Goal: Task Accomplishment & Management: Use online tool/utility

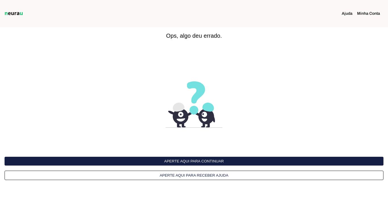
click at [220, 162] on button "Aperte aqui para continuar" at bounding box center [194, 161] width 379 height 9
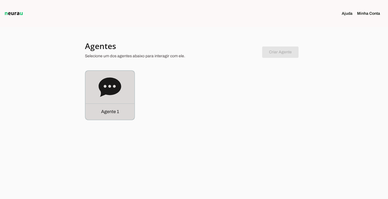
click at [114, 112] on p "Agente 1" at bounding box center [110, 112] width 18 height 7
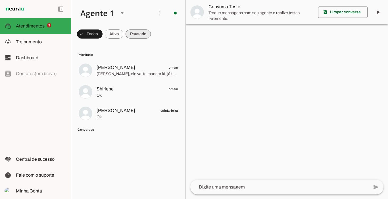
click at [136, 33] on span at bounding box center [138, 34] width 25 height 14
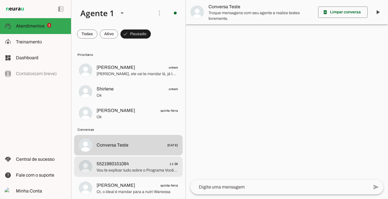
click at [122, 164] on span "5521980151084" at bounding box center [113, 164] width 32 height 7
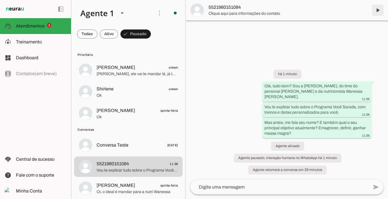
click at [379, 11] on span at bounding box center [378, 10] width 14 height 14
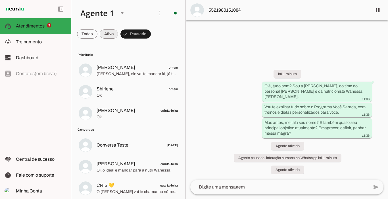
click at [111, 33] on span at bounding box center [109, 34] width 18 height 14
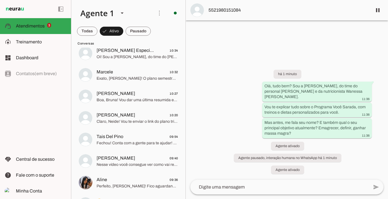
scroll to position [136, 0]
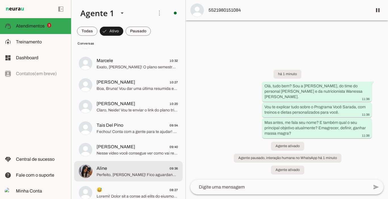
click at [128, 175] on span "Perfeito, [PERSON_NAME]! Fico aguardando sua mensagem na segunda para fecharmos…" at bounding box center [138, 175] width 82 height 6
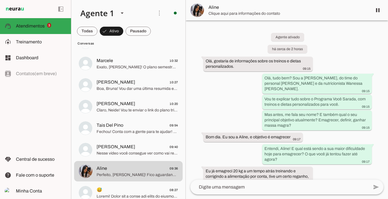
scroll to position [566, 0]
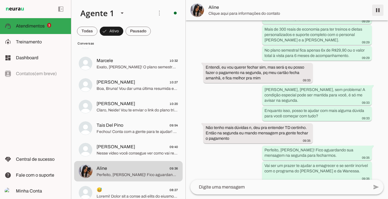
click at [376, 14] on span at bounding box center [378, 10] width 14 height 14
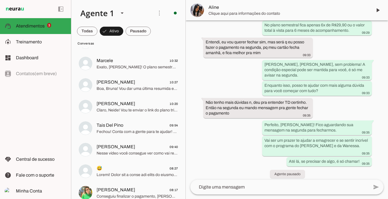
scroll to position [0, 0]
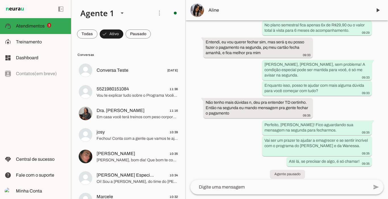
drag, startPoint x: 184, startPoint y: 14, endPoint x: 137, endPoint y: 35, distance: 51.9
click at [137, 35] on span at bounding box center [138, 34] width 25 height 14
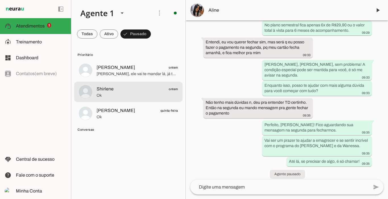
click at [116, 85] on md-item "Shirlene ontem Ok" at bounding box center [128, 92] width 109 height 20
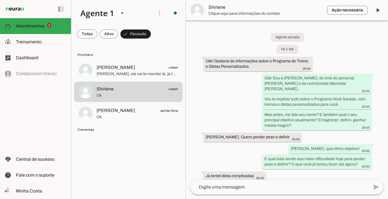
scroll to position [1034, 0]
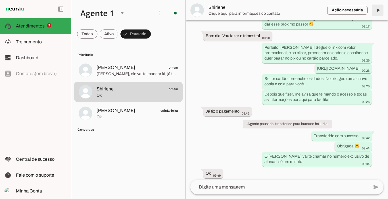
click at [377, 12] on span at bounding box center [378, 10] width 14 height 14
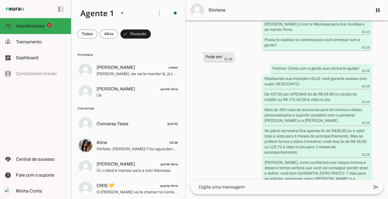
scroll to position [806, 0]
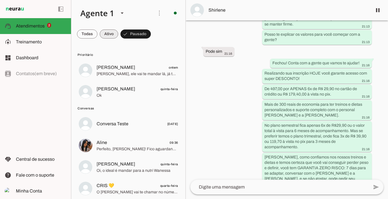
click at [112, 35] on span at bounding box center [109, 34] width 18 height 14
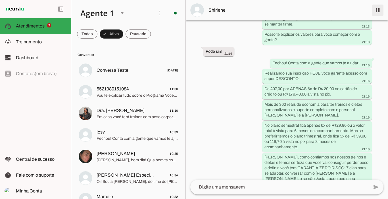
click at [378, 10] on span at bounding box center [378, 10] width 14 height 14
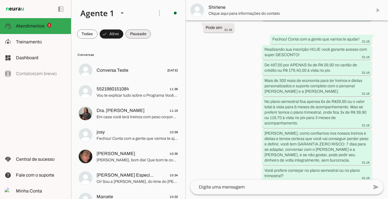
click at [140, 32] on span at bounding box center [138, 34] width 25 height 14
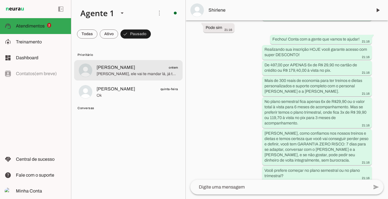
click at [122, 68] on span "[PERSON_NAME]" at bounding box center [116, 67] width 39 height 7
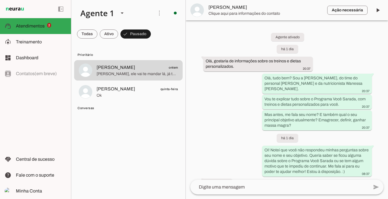
scroll to position [1082, 0]
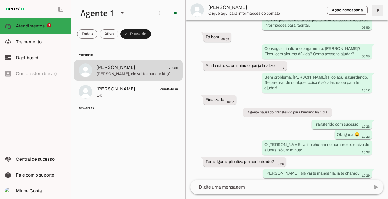
click at [376, 13] on span at bounding box center [378, 10] width 14 height 14
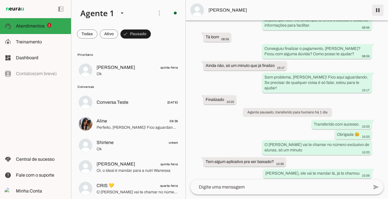
click at [377, 12] on span at bounding box center [378, 10] width 14 height 14
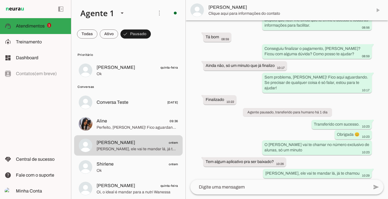
scroll to position [1106, 0]
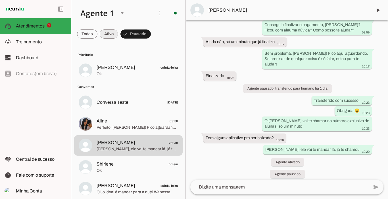
click at [107, 34] on span at bounding box center [109, 34] width 18 height 14
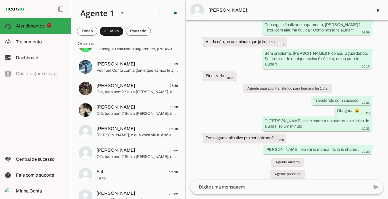
scroll to position [296, 0]
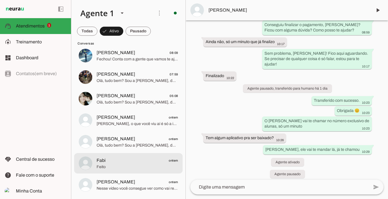
click at [122, 166] on span "Feito" at bounding box center [138, 168] width 82 height 6
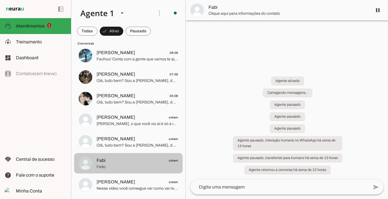
scroll to position [969, 0]
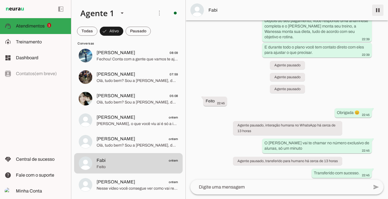
click at [378, 12] on span at bounding box center [378, 10] width 14 height 14
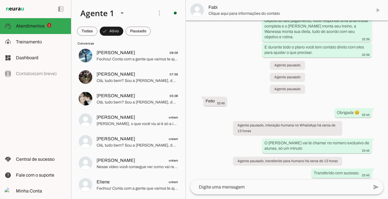
scroll to position [993, 0]
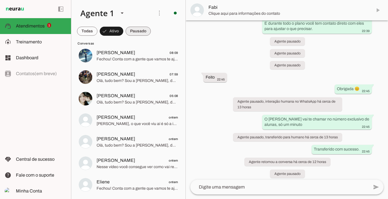
click at [143, 32] on span at bounding box center [138, 31] width 25 height 14
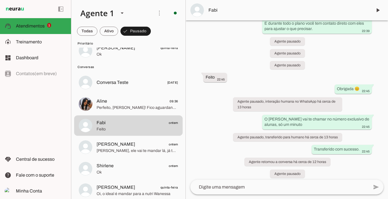
scroll to position [0, 0]
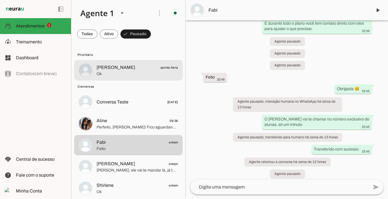
click at [123, 68] on span "[PERSON_NAME] quinta-feira" at bounding box center [138, 67] width 82 height 7
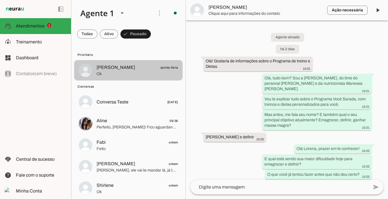
scroll to position [1528, 0]
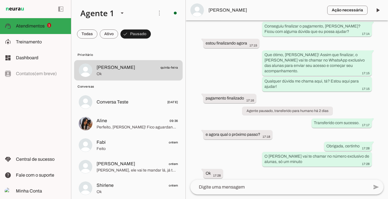
click at [235, 9] on span "[PERSON_NAME]" at bounding box center [266, 10] width 114 height 7
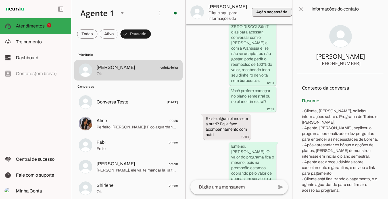
scroll to position [3127, 0]
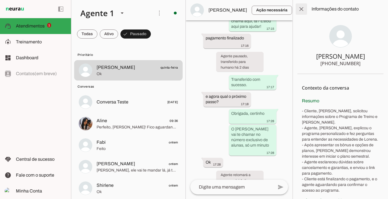
click at [301, 10] on span at bounding box center [302, 9] width 14 height 14
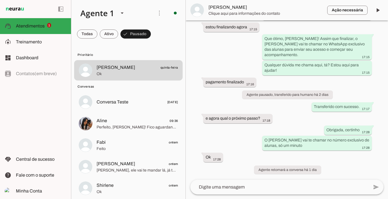
scroll to position [1528, 0]
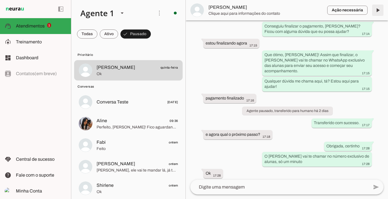
click at [379, 10] on span at bounding box center [378, 10] width 14 height 14
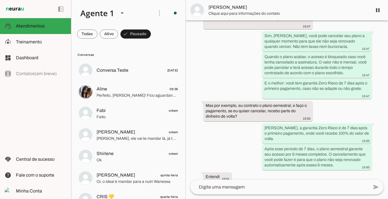
scroll to position [1084, 0]
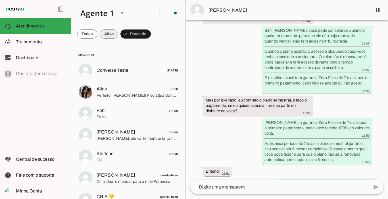
click at [103, 33] on span at bounding box center [109, 34] width 18 height 14
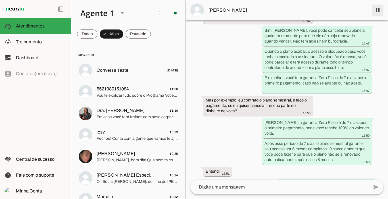
click at [378, 11] on span at bounding box center [378, 10] width 14 height 14
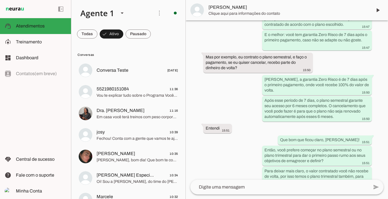
scroll to position [1551, 0]
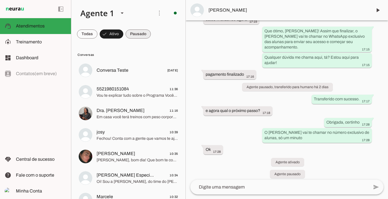
click at [137, 33] on span at bounding box center [138, 34] width 25 height 14
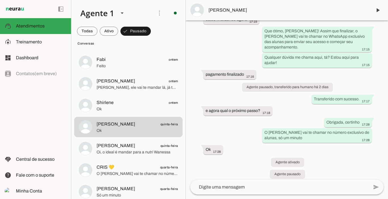
scroll to position [0, 0]
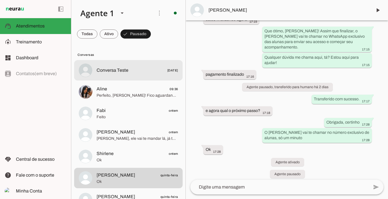
click at [109, 67] on span "Conversa Teste" at bounding box center [113, 70] width 32 height 7
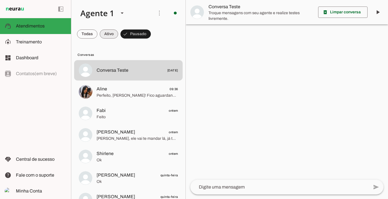
click at [111, 37] on span at bounding box center [109, 34] width 18 height 14
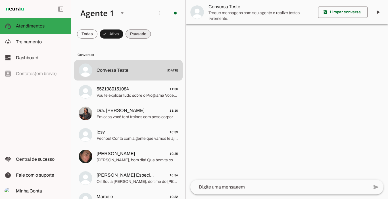
click at [134, 34] on span at bounding box center [138, 34] width 25 height 14
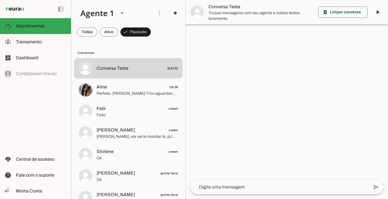
scroll to position [1, 0]
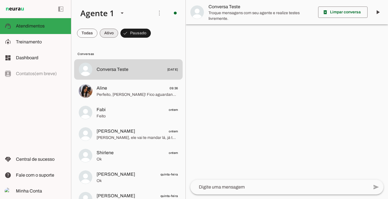
click at [112, 34] on span at bounding box center [109, 33] width 18 height 14
